Goal: Task Accomplishment & Management: Manage account settings

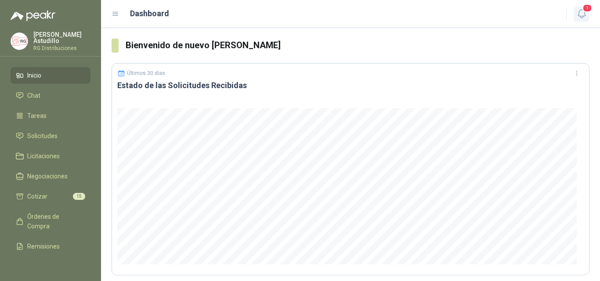
click at [577, 14] on icon "button" at bounding box center [581, 13] width 11 height 11
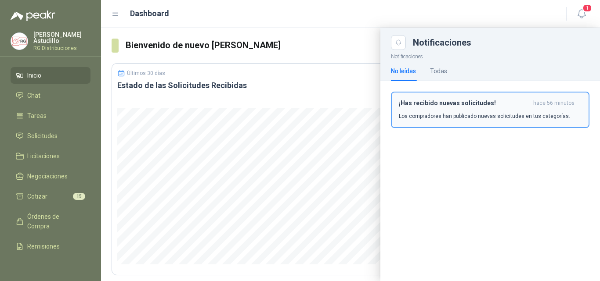
click at [532, 110] on div "¡Has recibido nuevas solicitudes! hace 56 minutos Los compradores han publicado…" at bounding box center [490, 110] width 183 height 21
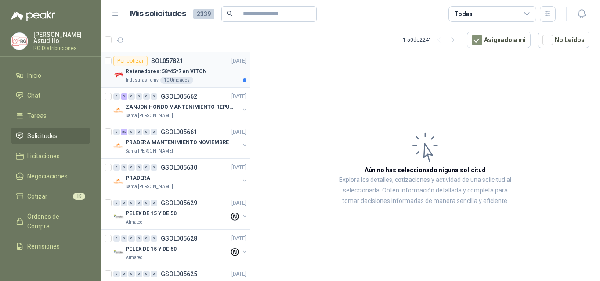
click at [218, 74] on div "Retenedores: 58*45*7 en VITON" at bounding box center [186, 71] width 121 height 11
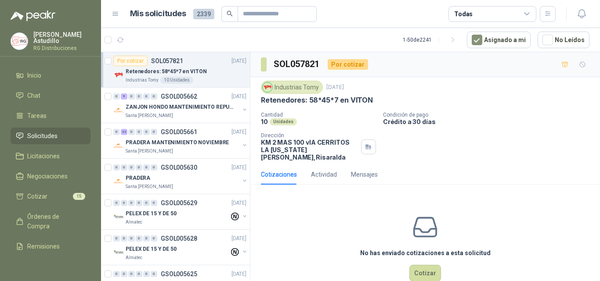
click at [286, 101] on p "Retenedores: 58*45*7 en VITON" at bounding box center [317, 100] width 112 height 9
click at [406, 94] on div "Industrias Tomy [DATE]" at bounding box center [425, 87] width 328 height 13
click at [161, 40] on icon "button" at bounding box center [159, 39] width 7 height 7
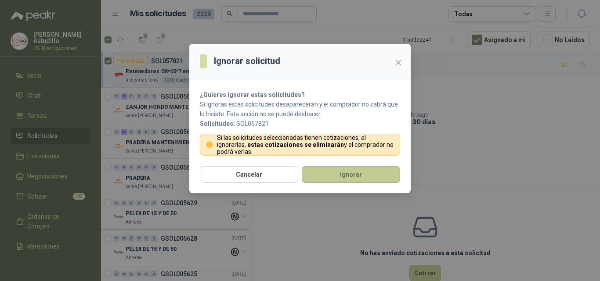
click at [332, 175] on button "Ignorar" at bounding box center [351, 174] width 98 height 17
